Goal: Task Accomplishment & Management: Manage account settings

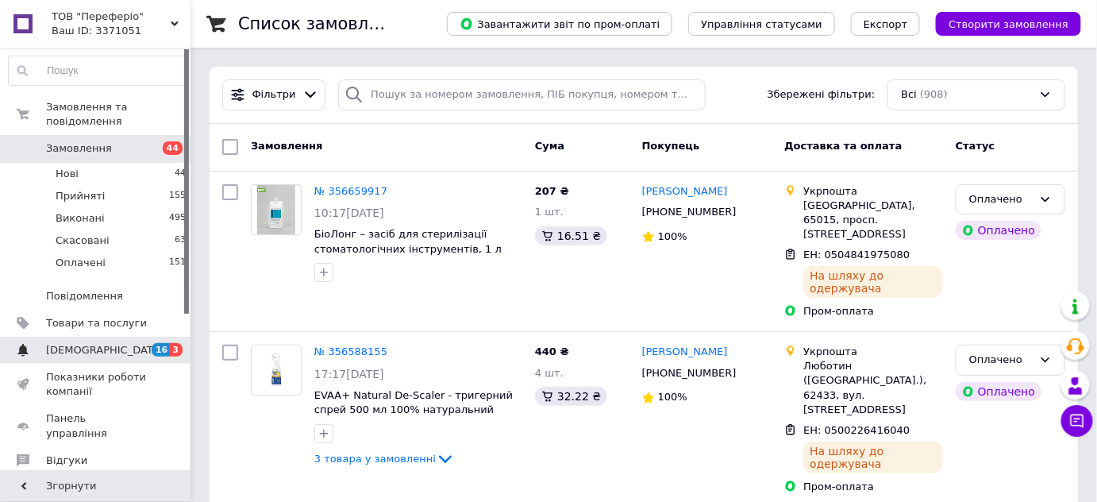
click at [117, 343] on span "[DEMOGRAPHIC_DATA]" at bounding box center [96, 350] width 101 height 14
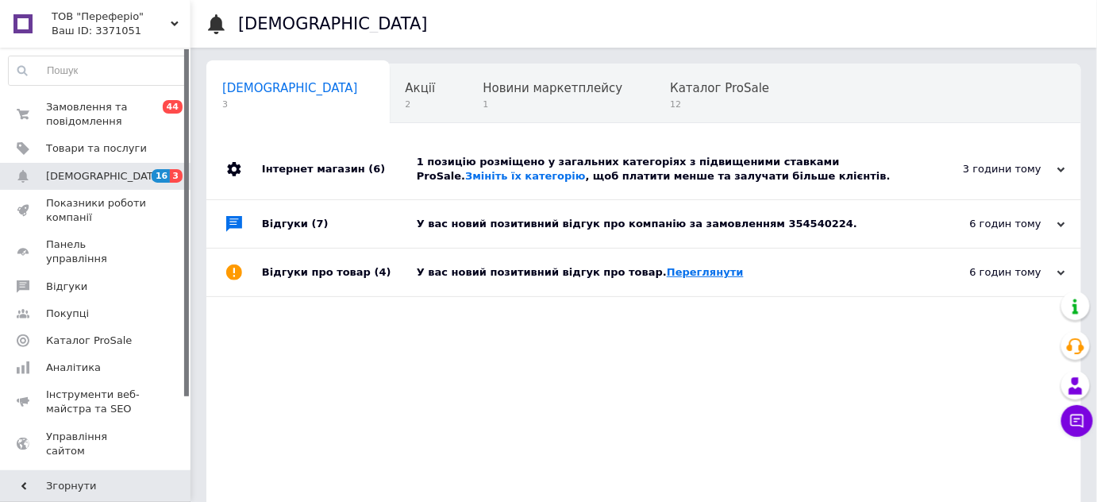
click at [668, 275] on link "Переглянути" at bounding box center [705, 272] width 77 height 12
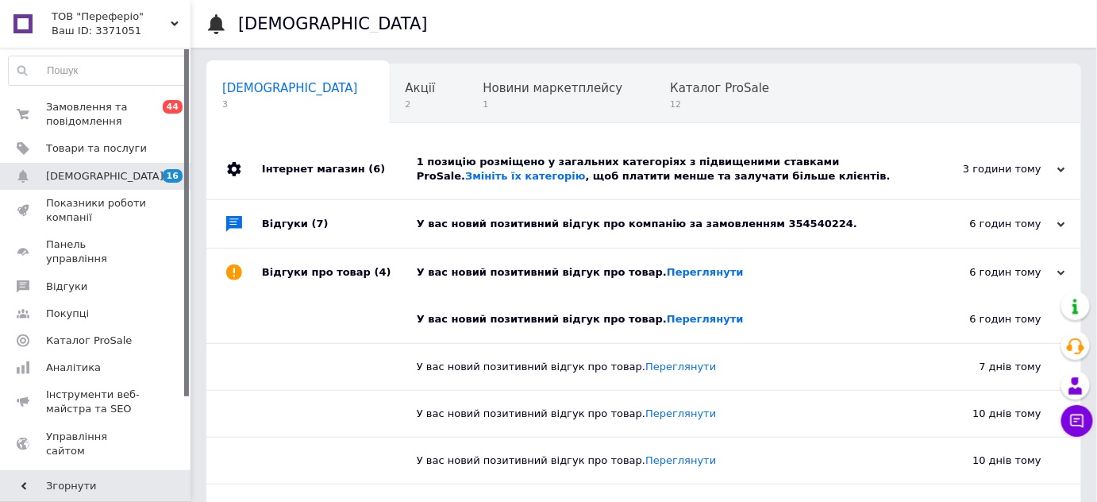
click at [699, 221] on div "У вас новий позитивний відгук про компанію за замовленням 354540224." at bounding box center [662, 224] width 490 height 14
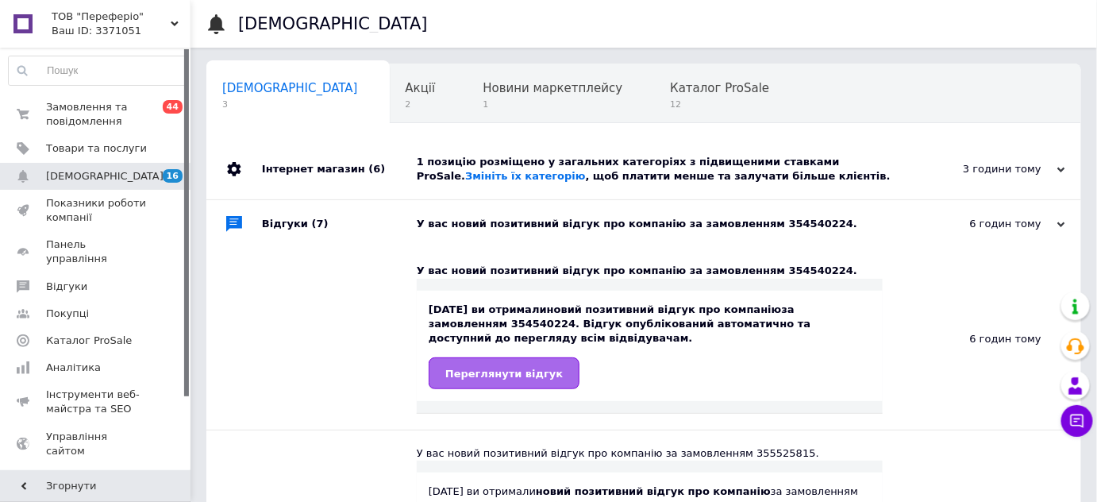
click at [546, 359] on link "Переглянути відгук" at bounding box center [504, 373] width 151 height 32
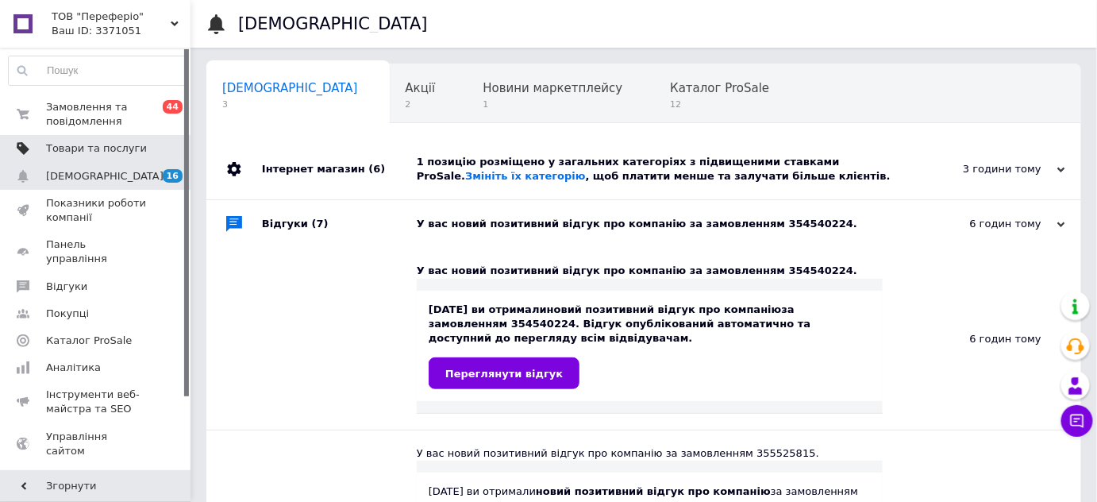
click at [87, 145] on span "Товари та послуги" at bounding box center [96, 148] width 101 height 14
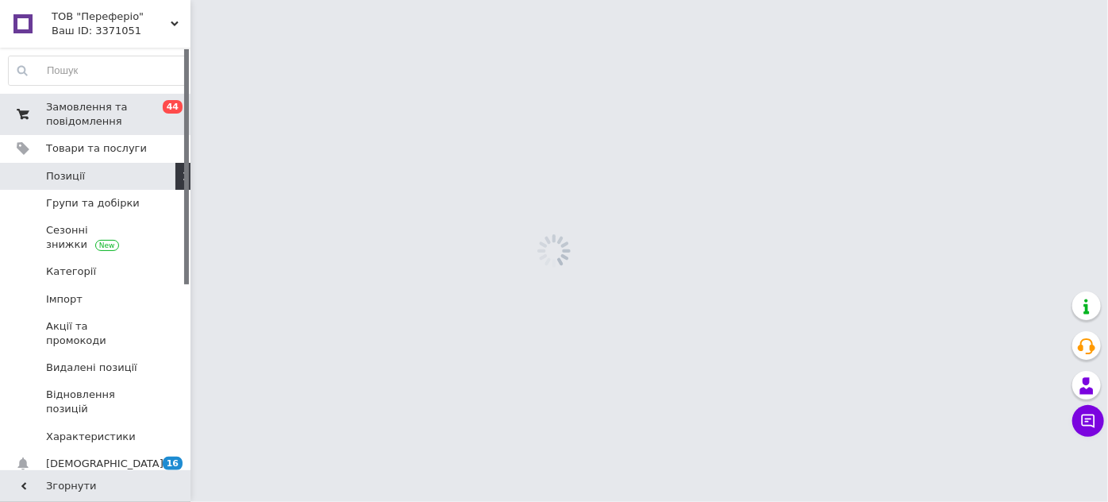
click at [91, 121] on span "Замовлення та повідомлення" at bounding box center [96, 114] width 101 height 29
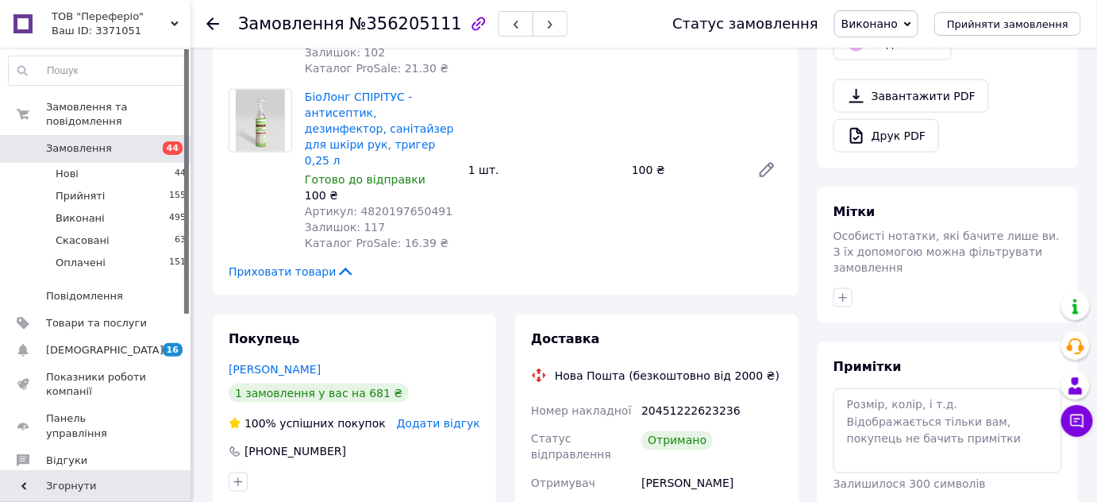
scroll to position [794, 0]
